Goal: Information Seeking & Learning: Learn about a topic

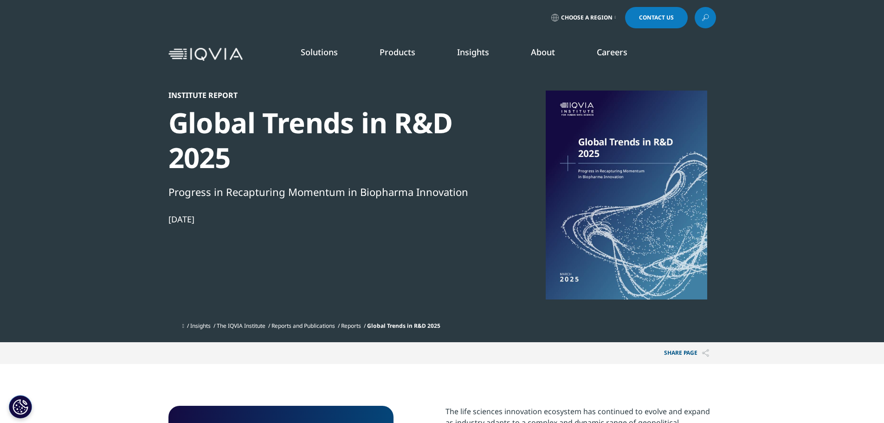
click at [264, 165] on link "SEE LATEST REPORTS" at bounding box center [315, 169] width 184 height 8
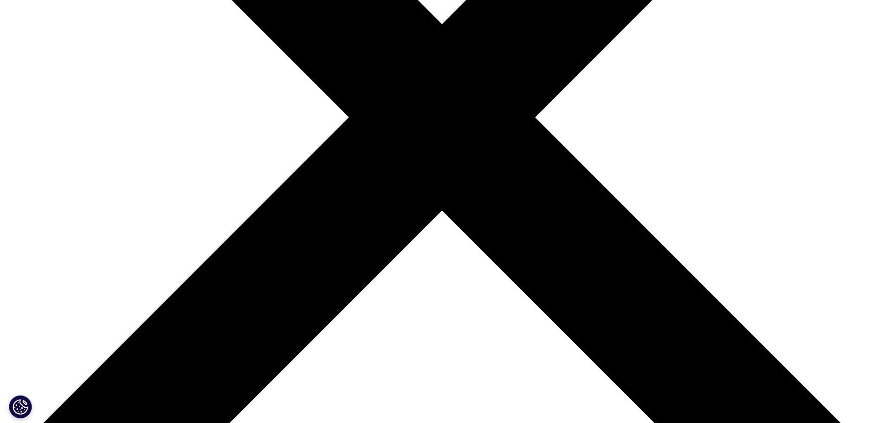
scroll to position [335, 0]
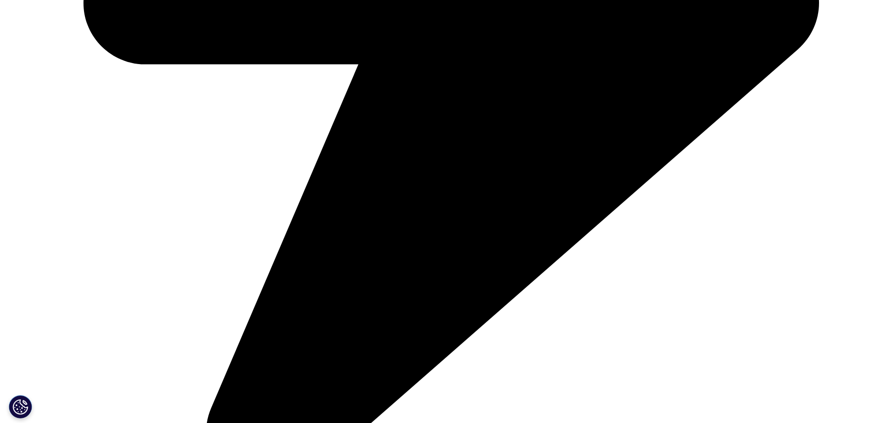
scroll to position [3314, 0]
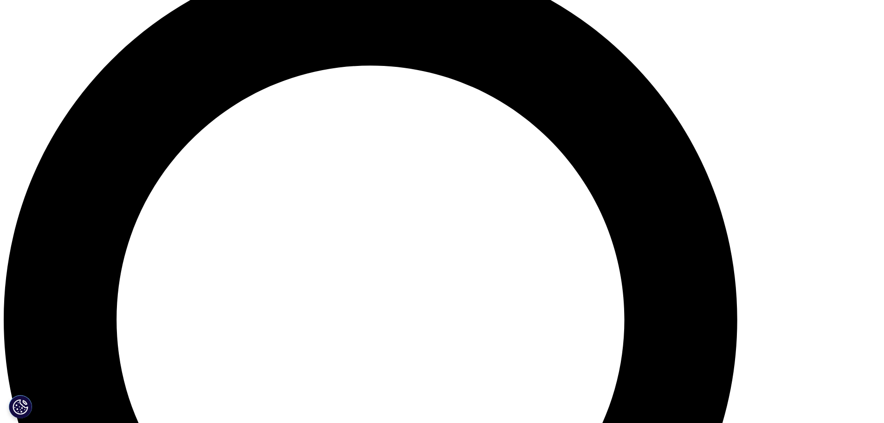
scroll to position [941, 0]
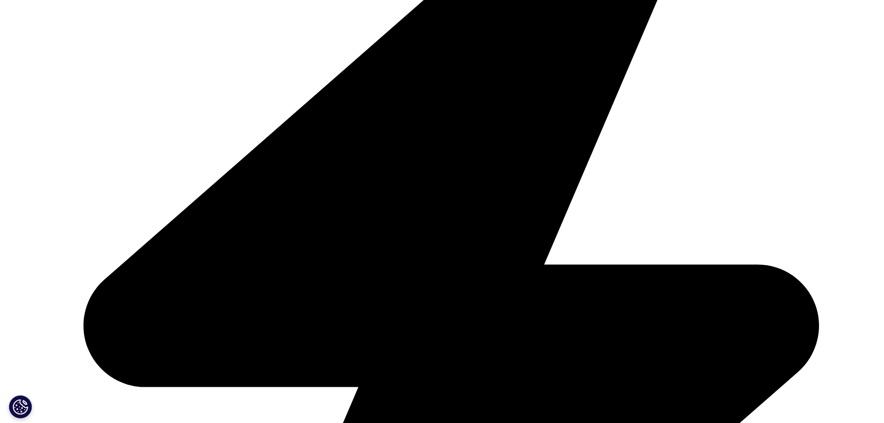
scroll to position [2991, 0]
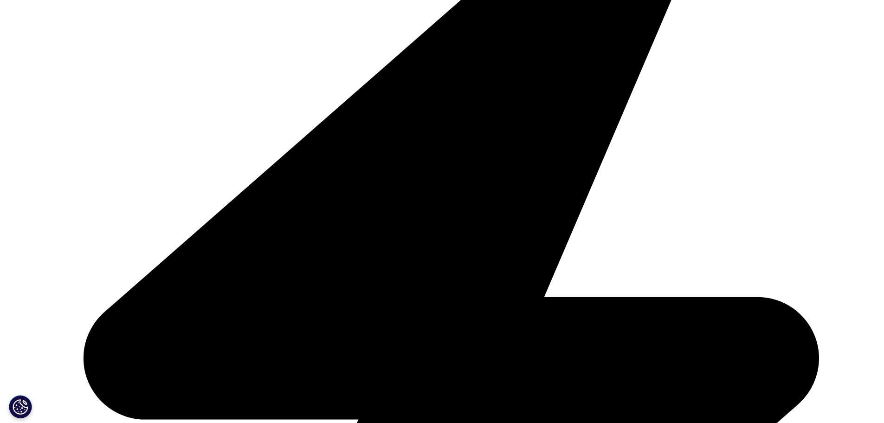
scroll to position [1377, 0]
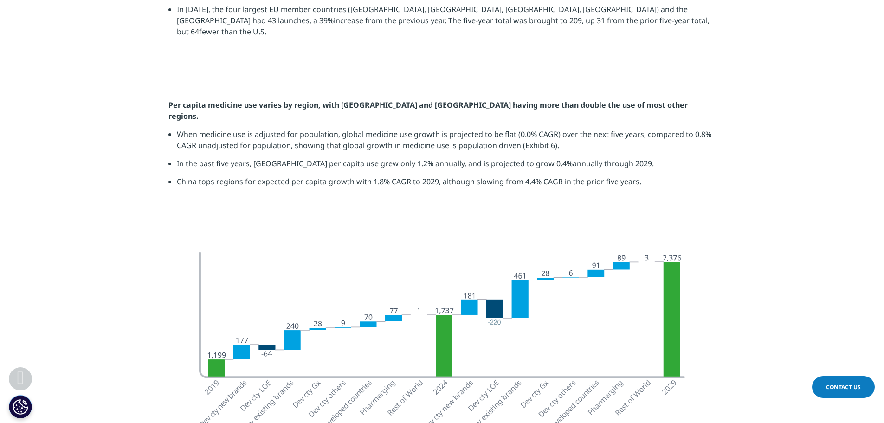
click at [473, 74] on img at bounding box center [442, 74] width 520 height 0
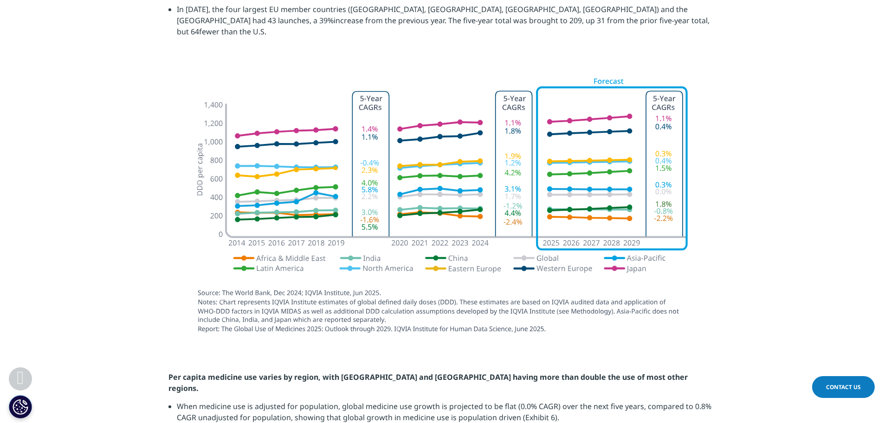
click at [473, 317] on img at bounding box center [442, 206] width 520 height 279
click at [450, 188] on img at bounding box center [442, 206] width 520 height 279
drag, startPoint x: 450, startPoint y: 188, endPoint x: 369, endPoint y: 170, distance: 82.2
click at [369, 170] on img at bounding box center [442, 206] width 520 height 279
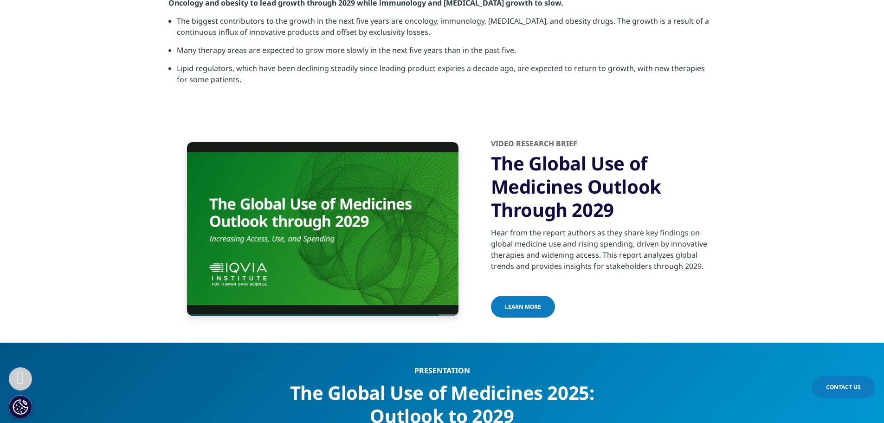
scroll to position [3070, 0]
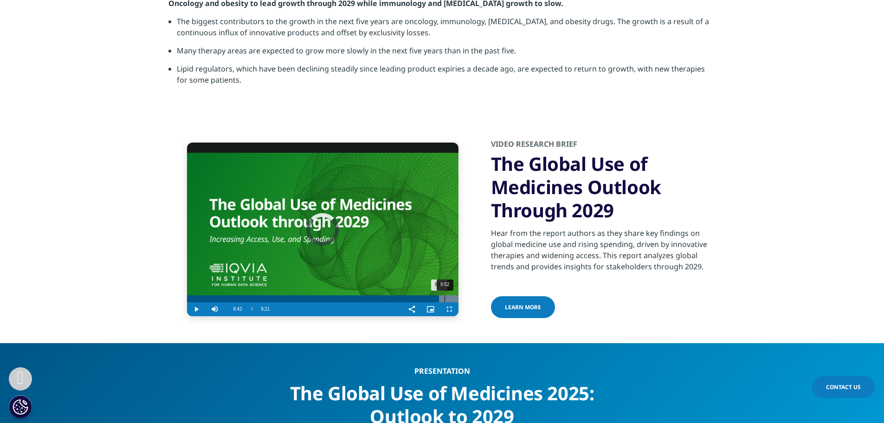
click at [445, 295] on div "8:52" at bounding box center [445, 298] width 0 height 7
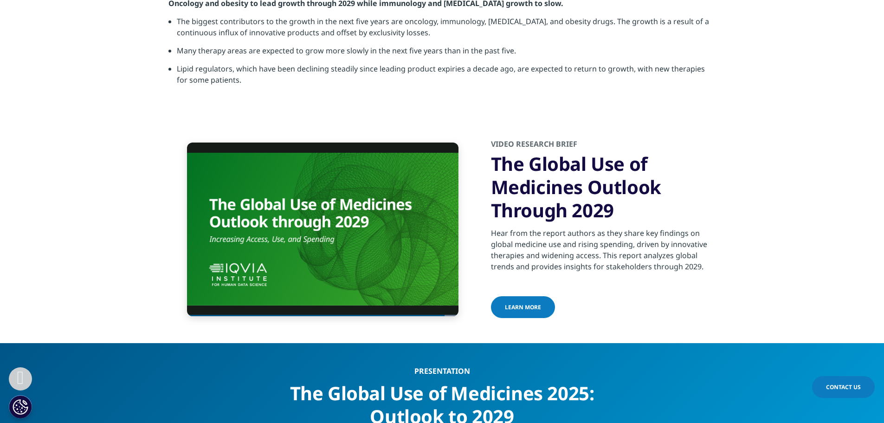
click at [530, 303] on span "learn more" at bounding box center [523, 307] width 36 height 8
